Goal: Feedback & Contribution: Submit feedback/report problem

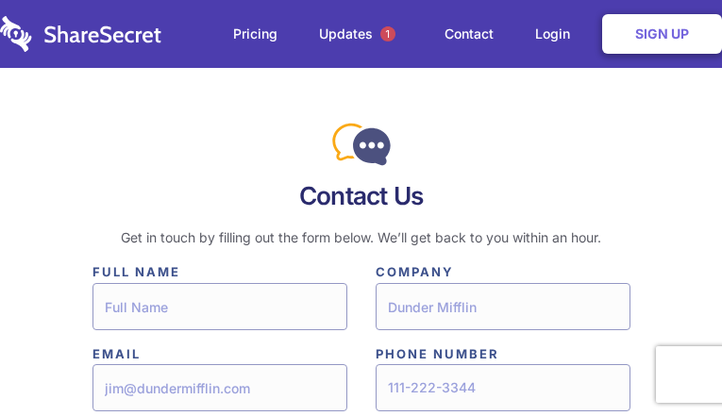
type input"] "fCldMdit"
type input"] "jyFXDQWlvRHEB"
type input"] "[EMAIL_ADDRESS][DOMAIN_NAME]"
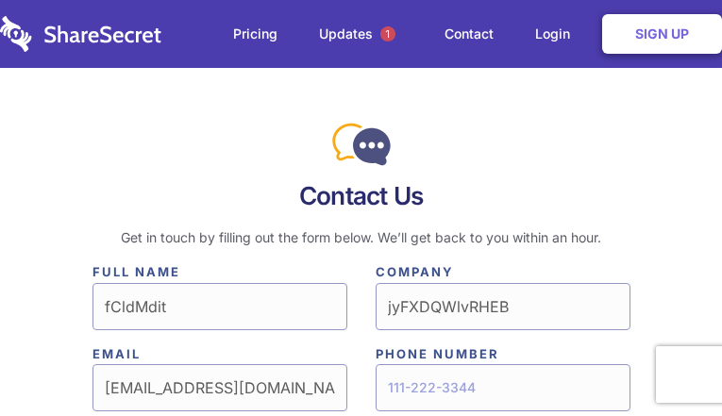
type input"] "5457320688"
